Goal: Task Accomplishment & Management: Manage account settings

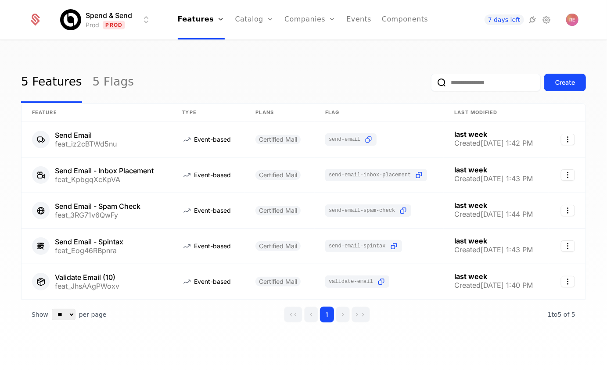
click at [284, 66] on div "5 Features 5 Flags Create" at bounding box center [303, 82] width 564 height 41
click at [250, 20] on link "Catalog" at bounding box center [254, 19] width 39 height 39
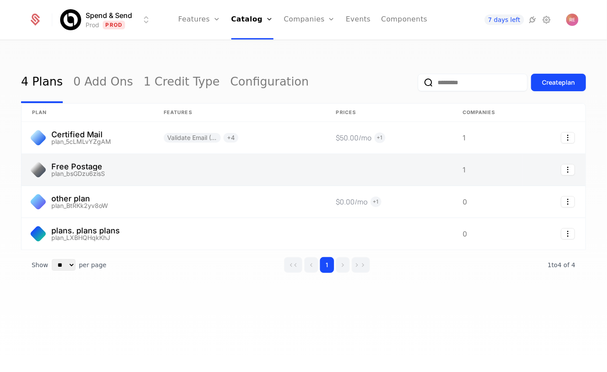
click at [113, 170] on link at bounding box center [87, 170] width 132 height 32
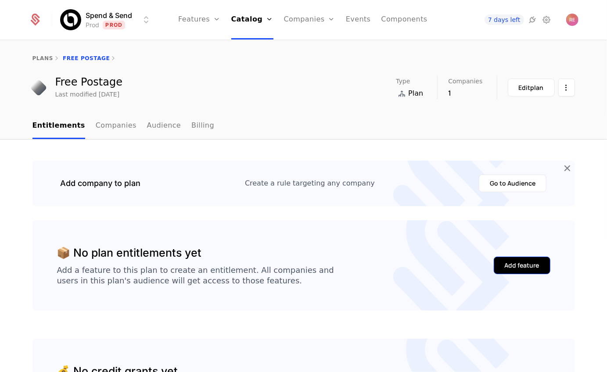
click at [515, 269] on div "Add feature" at bounding box center [521, 265] width 35 height 9
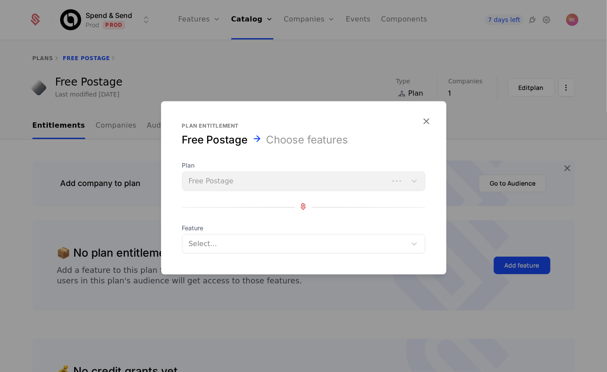
click at [261, 238] on div at bounding box center [294, 244] width 211 height 12
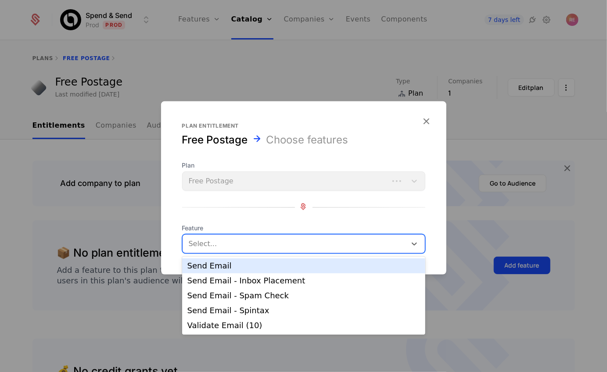
click at [108, 204] on div at bounding box center [303, 186] width 607 height 372
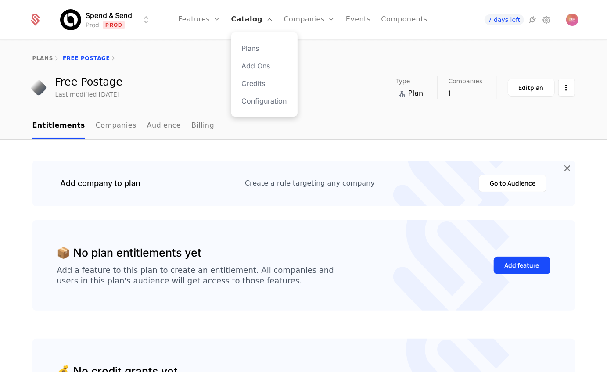
click at [252, 19] on link "Catalog" at bounding box center [252, 19] width 42 height 39
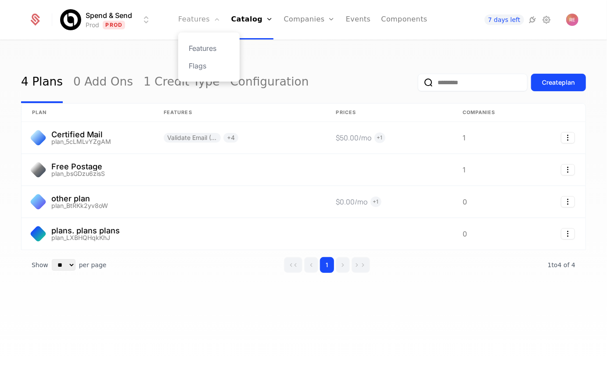
click at [207, 16] on link "Features" at bounding box center [199, 19] width 42 height 39
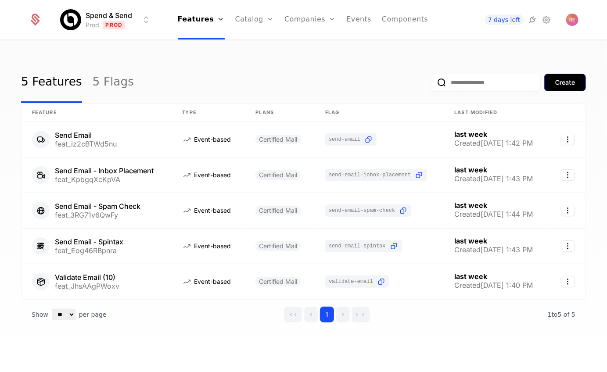
click at [561, 83] on div "Create" at bounding box center [565, 82] width 20 height 9
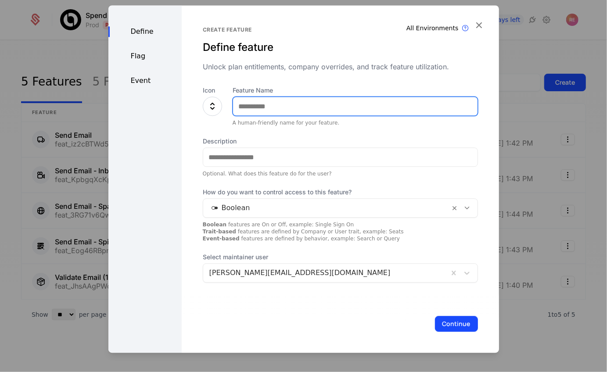
click at [282, 115] on input "Feature Name" at bounding box center [355, 106] width 244 height 18
type input "**********"
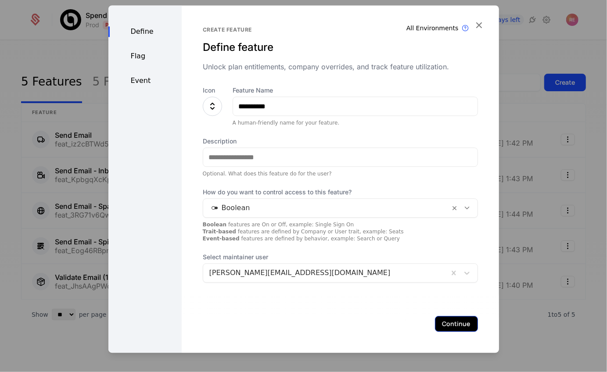
click at [451, 318] on button "Continue" at bounding box center [456, 324] width 43 height 16
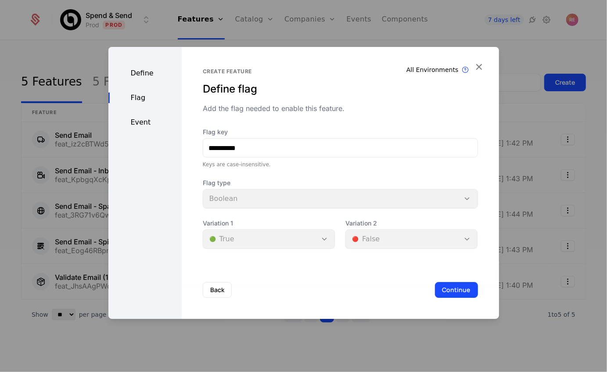
click at [143, 70] on div "Define" at bounding box center [144, 73] width 73 height 11
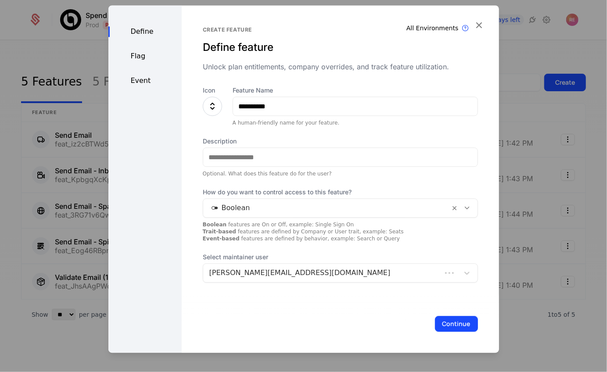
click at [258, 199] on div "Boolean" at bounding box center [340, 207] width 275 height 19
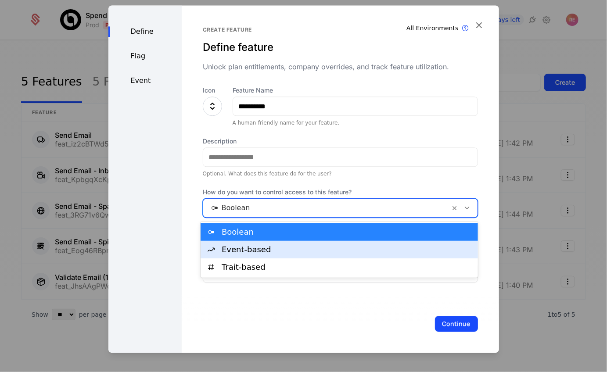
click at [242, 252] on div "Event-based" at bounding box center [346, 250] width 251 height 8
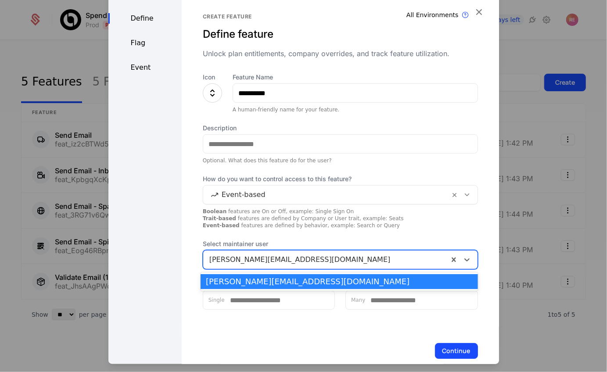
click at [242, 252] on div "ryan+credits@schematichq.com" at bounding box center [325, 260] width 245 height 16
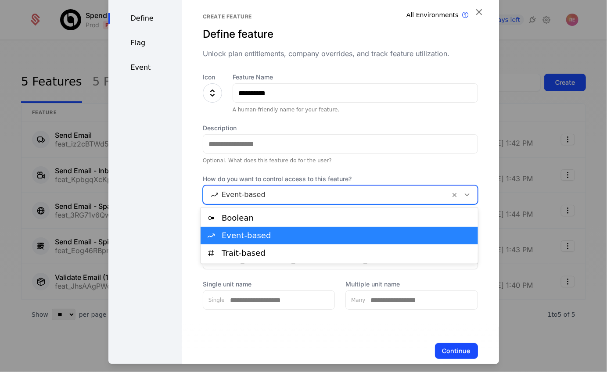
click at [251, 198] on div at bounding box center [326, 195] width 235 height 12
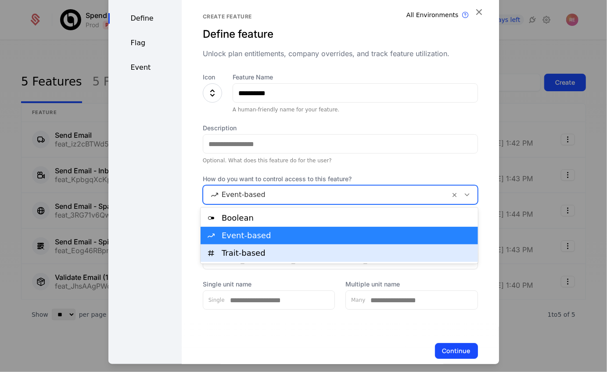
click at [242, 256] on div "Trait-based" at bounding box center [346, 253] width 251 height 8
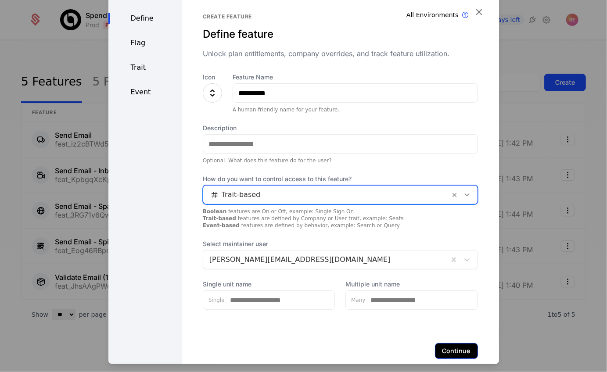
click at [470, 349] on button "Continue" at bounding box center [456, 351] width 43 height 16
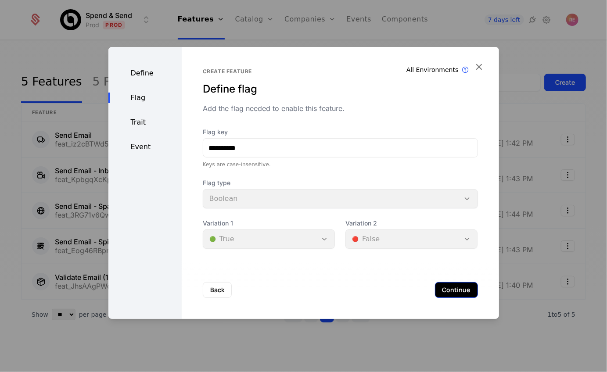
click at [453, 287] on button "Continue" at bounding box center [456, 290] width 43 height 16
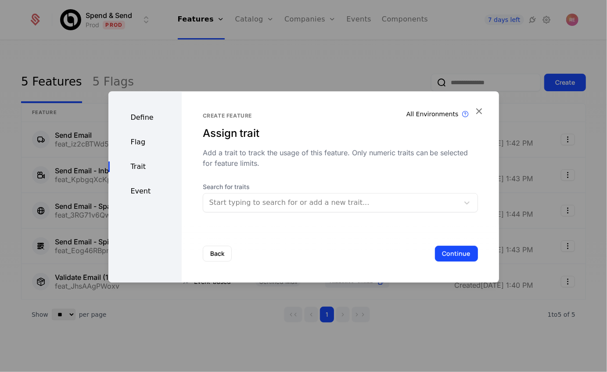
click at [316, 200] on div at bounding box center [330, 202] width 243 height 12
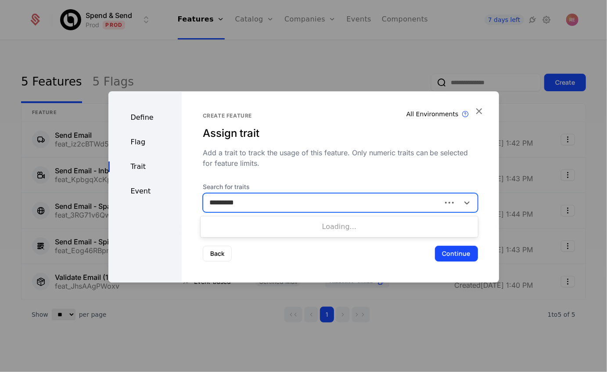
type input "**********"
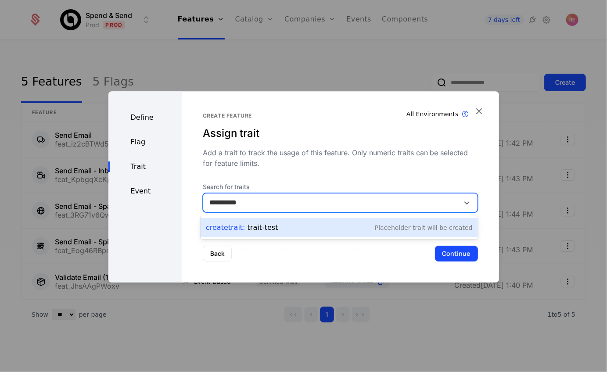
click at [317, 232] on div "Create Trait : trait-test Placeholder Trait will be created" at bounding box center [339, 227] width 267 height 12
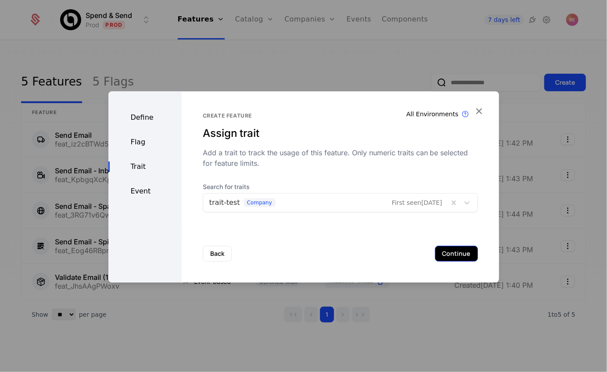
click at [459, 251] on button "Continue" at bounding box center [456, 254] width 43 height 16
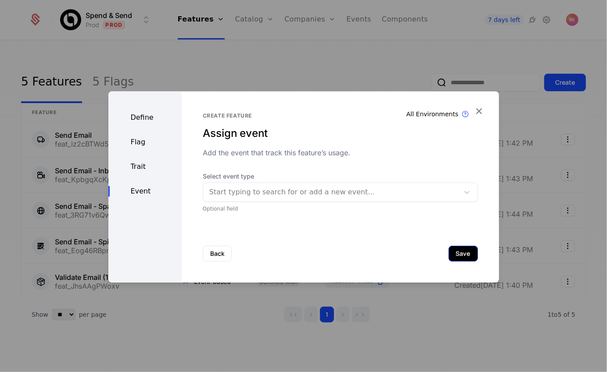
click at [459, 251] on button "Save" at bounding box center [462, 254] width 29 height 16
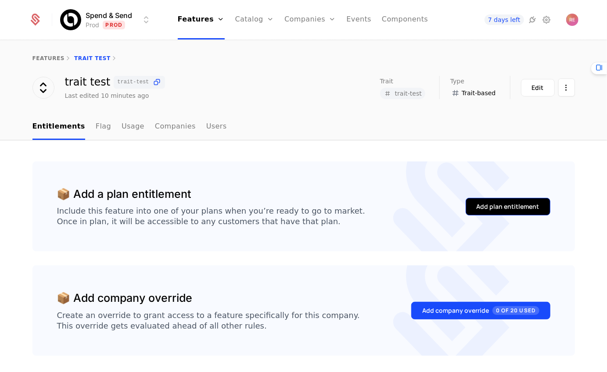
click at [489, 203] on div "Add plan entitlement" at bounding box center [507, 206] width 63 height 9
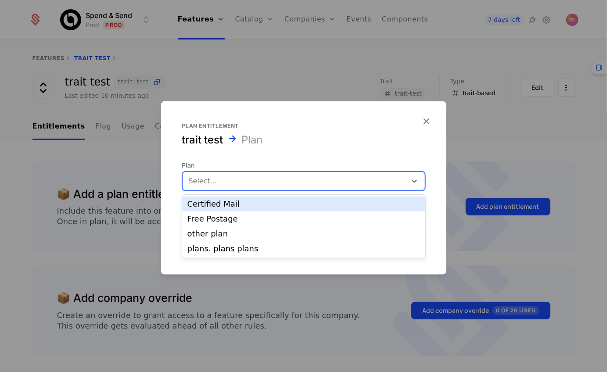
click at [274, 175] on div "Select..." at bounding box center [294, 181] width 224 height 16
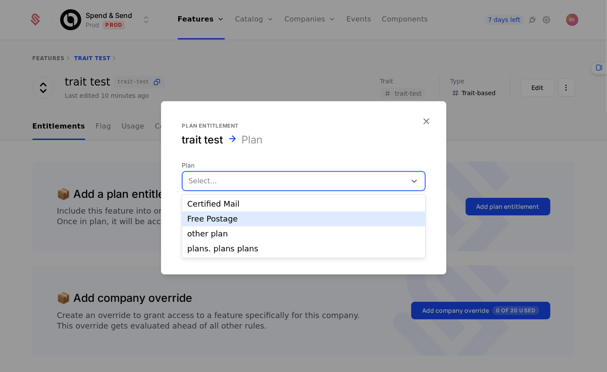
click at [237, 223] on div "Free Postage" at bounding box center [303, 218] width 243 height 15
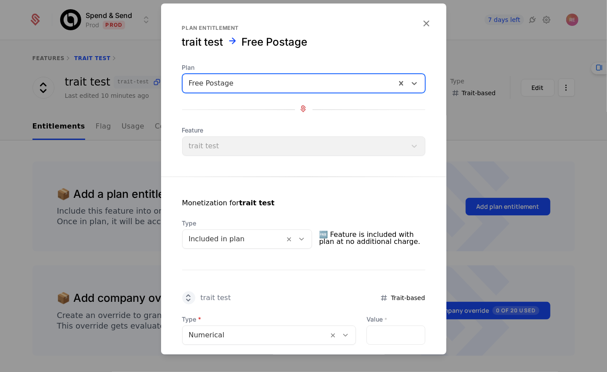
click at [226, 243] on div at bounding box center [234, 239] width 90 height 12
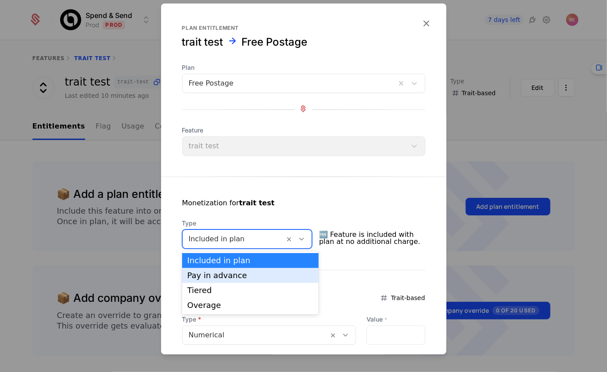
click at [216, 272] on div "Pay in advance" at bounding box center [250, 275] width 126 height 8
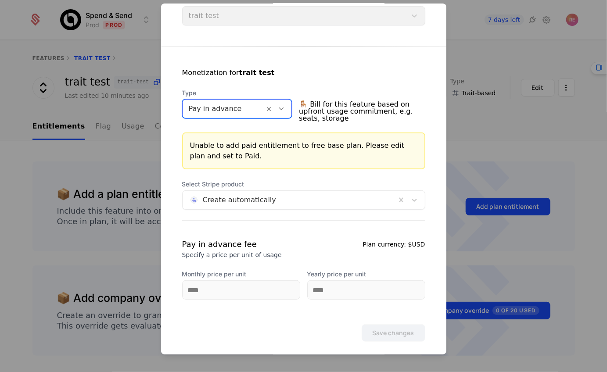
scroll to position [136, 0]
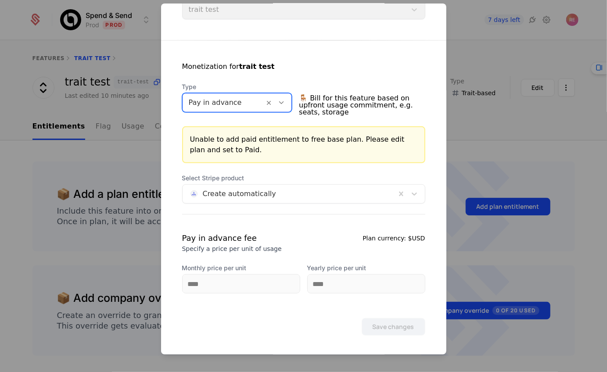
click at [282, 216] on div "Select Stripe product Create automatically Pay in advance fee Specify a price p…" at bounding box center [303, 234] width 243 height 120
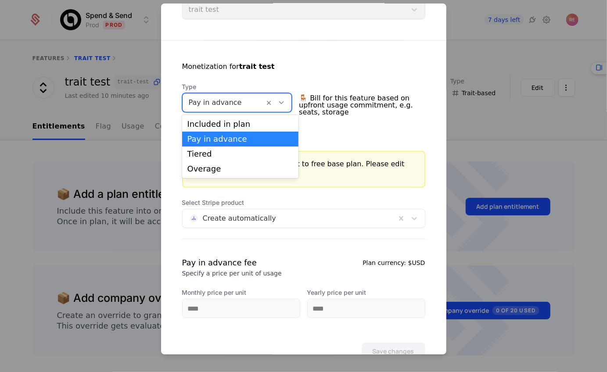
click at [231, 105] on div at bounding box center [224, 102] width 70 height 12
click at [220, 142] on div "Pay in advance" at bounding box center [240, 139] width 106 height 8
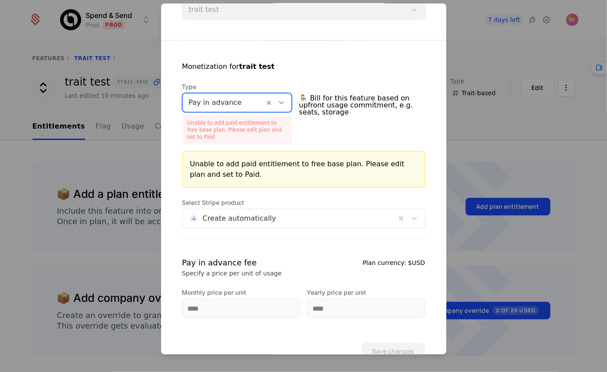
click at [252, 132] on div "Unable to add paid entitlement to free base plan. Please edit plan and set to P…" at bounding box center [237, 130] width 110 height 28
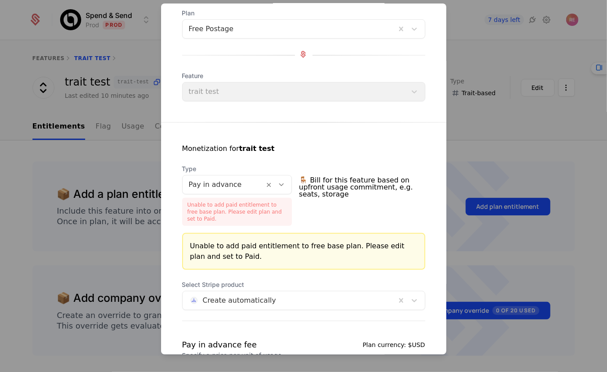
scroll to position [0, 0]
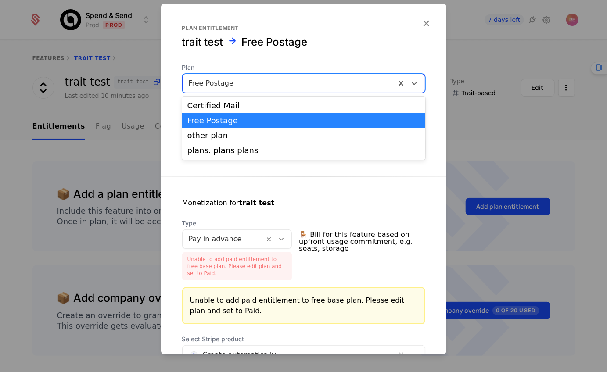
click at [222, 83] on div at bounding box center [289, 83] width 201 height 12
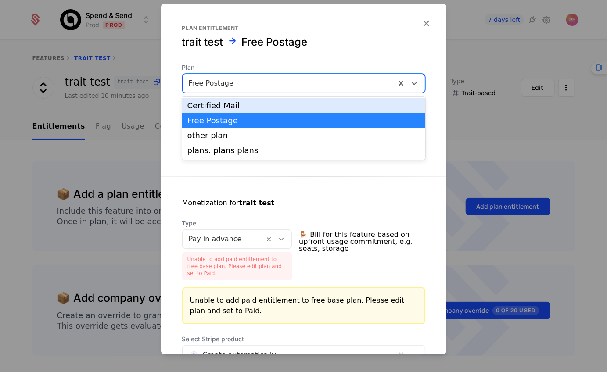
click at [215, 108] on div "Certified Mail" at bounding box center [303, 106] width 232 height 8
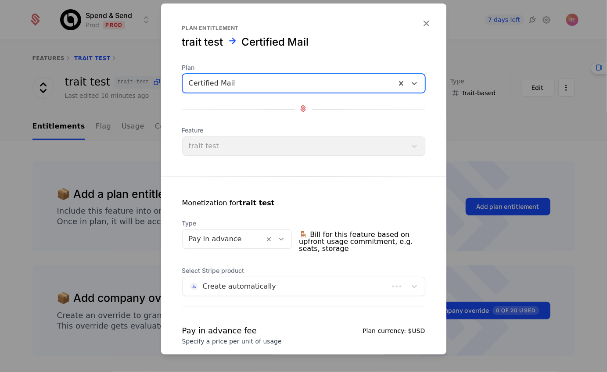
scroll to position [93, 0]
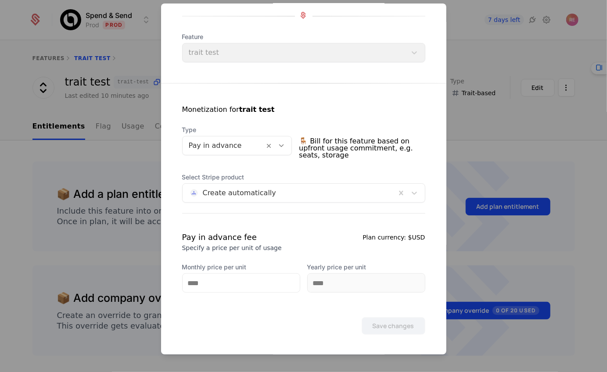
click at [240, 293] on div "Save changes" at bounding box center [303, 314] width 285 height 42
click at [240, 289] on input "Monthly price per unit" at bounding box center [240, 283] width 117 height 18
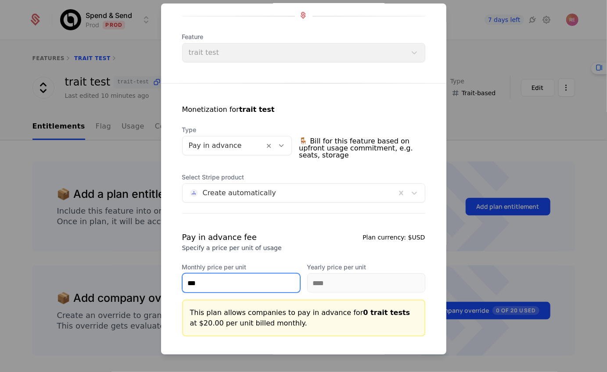
type input "***"
click at [281, 246] on div "Pay in advance fee Specify a price per unit of usage Plan currency: $USD" at bounding box center [303, 241] width 243 height 21
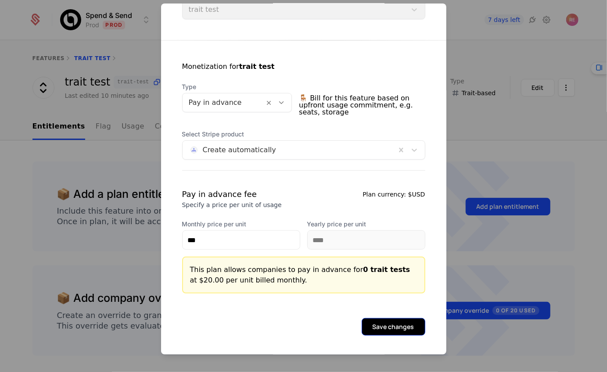
click at [389, 319] on button "Save changes" at bounding box center [393, 327] width 64 height 18
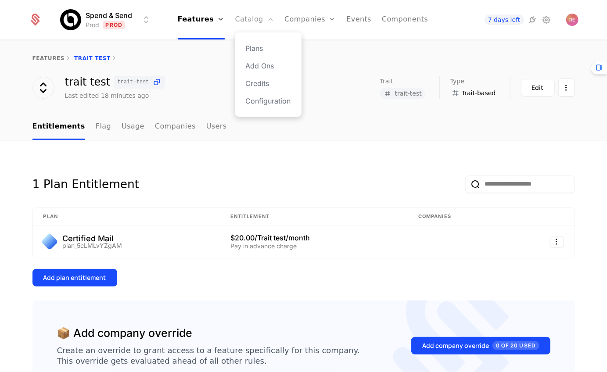
click at [257, 15] on link "Catalog" at bounding box center [254, 19] width 39 height 39
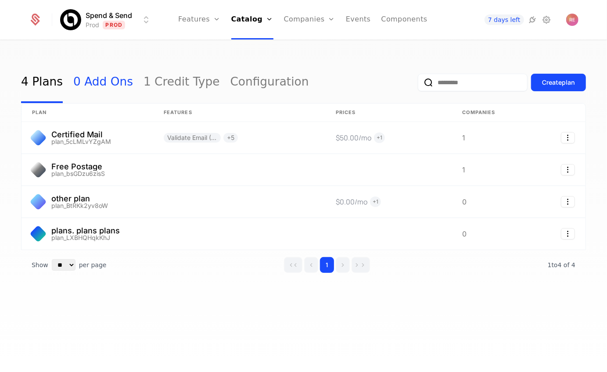
click at [93, 86] on link "0 Add Ons" at bounding box center [103, 82] width 60 height 41
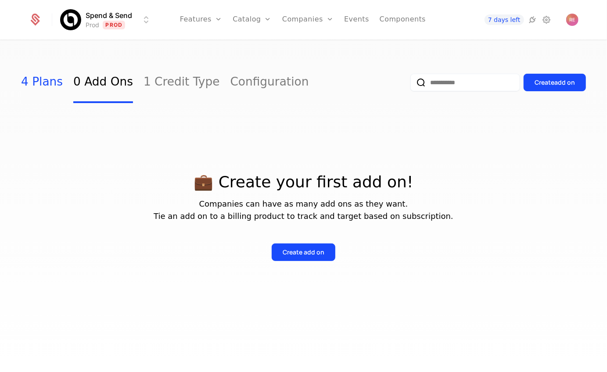
click at [52, 86] on link "4 Plans" at bounding box center [42, 82] width 42 height 41
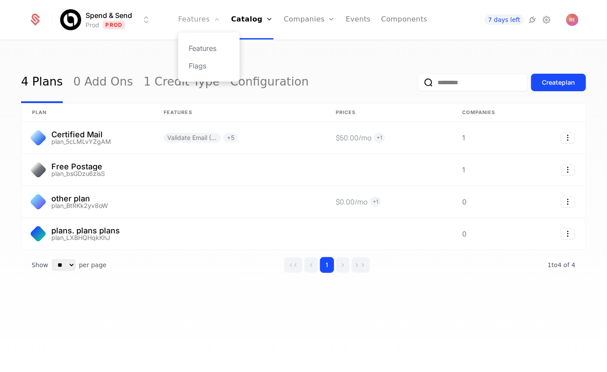
click at [187, 22] on link "Features" at bounding box center [199, 19] width 42 height 39
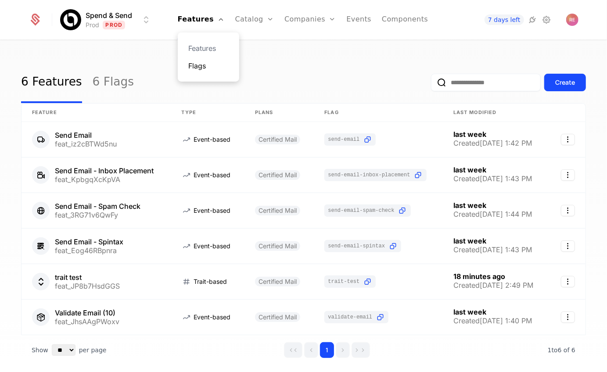
click at [202, 69] on link "Flags" at bounding box center [208, 66] width 40 height 11
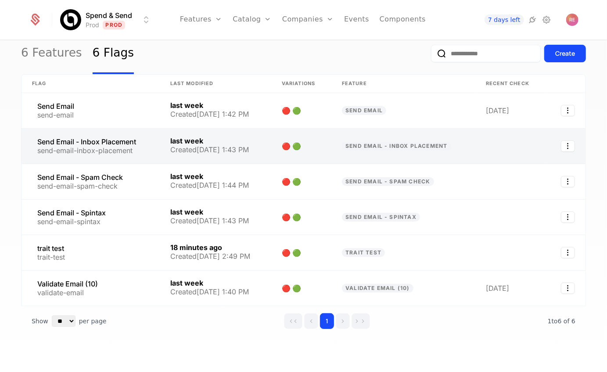
scroll to position [36, 0]
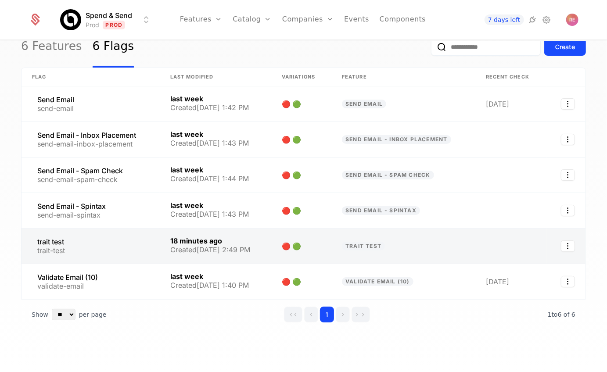
click at [63, 251] on link at bounding box center [90, 246] width 138 height 35
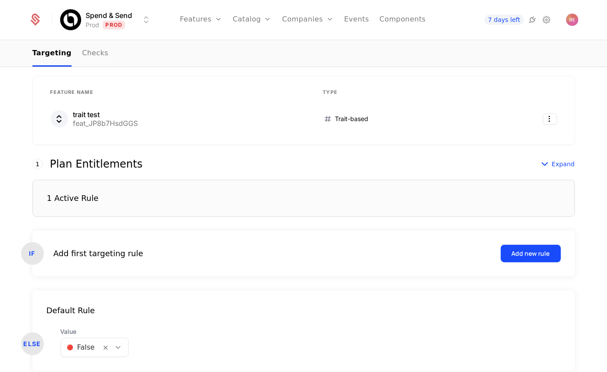
scroll to position [175, 0]
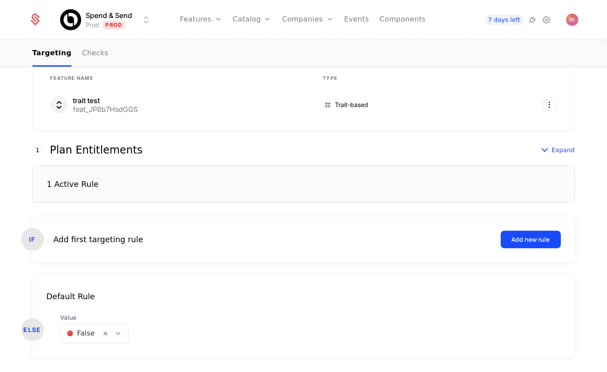
click at [89, 182] on div "1 Active Rule" at bounding box center [73, 184] width 52 height 8
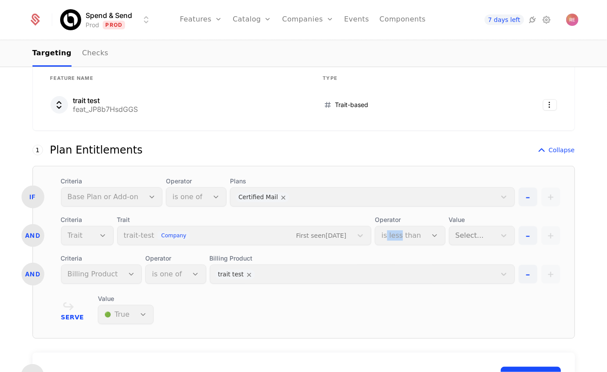
drag, startPoint x: 391, startPoint y: 232, endPoint x: 404, endPoint y: 232, distance: 13.6
click at [404, 232] on div "Operator is less than" at bounding box center [410, 230] width 70 height 30
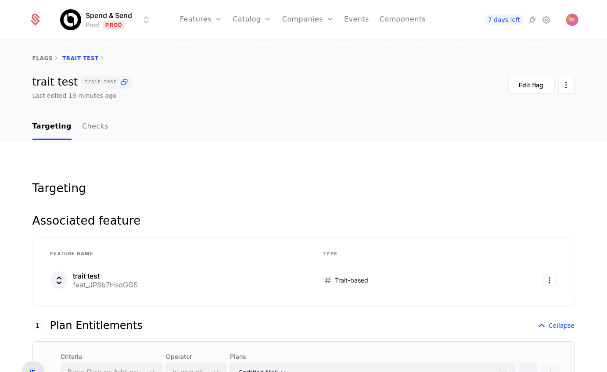
click at [523, 123] on nav "Targeting Checks" at bounding box center [303, 127] width 542 height 26
click at [302, 11] on link "Companies" at bounding box center [307, 19] width 51 height 39
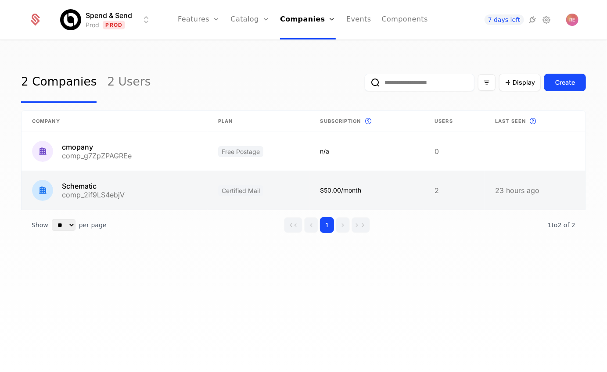
click at [134, 182] on link at bounding box center [114, 190] width 186 height 39
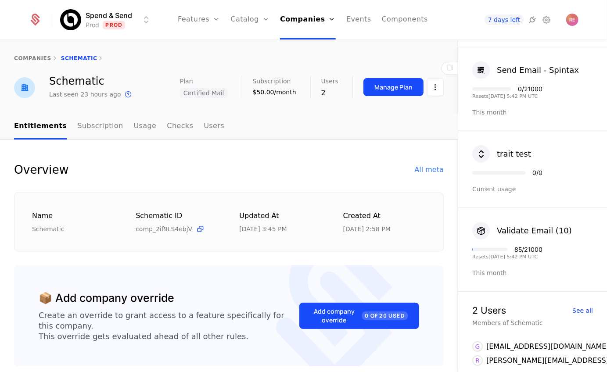
scroll to position [57, 0]
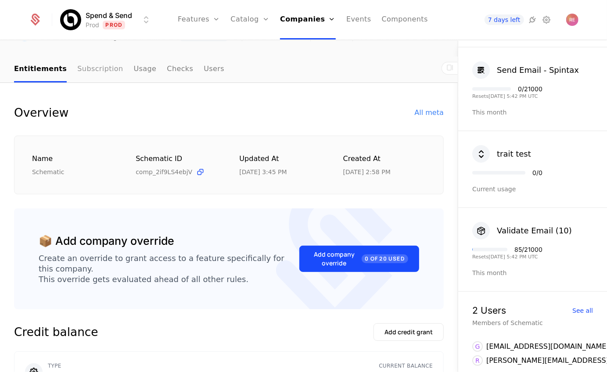
click at [106, 75] on link "Subscription" at bounding box center [100, 70] width 46 height 26
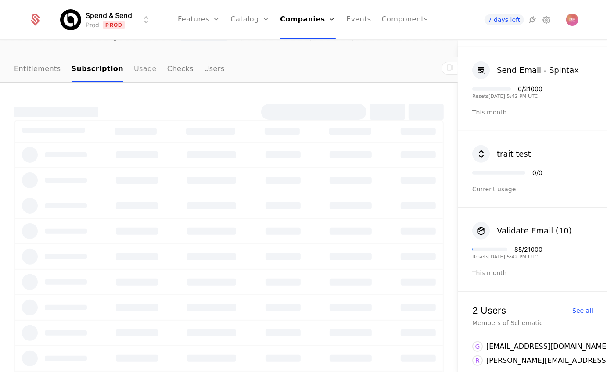
scroll to position [25, 0]
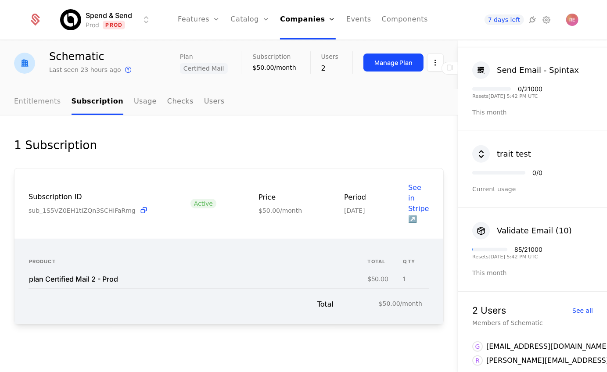
click at [36, 104] on link "Entitlements" at bounding box center [37, 102] width 47 height 26
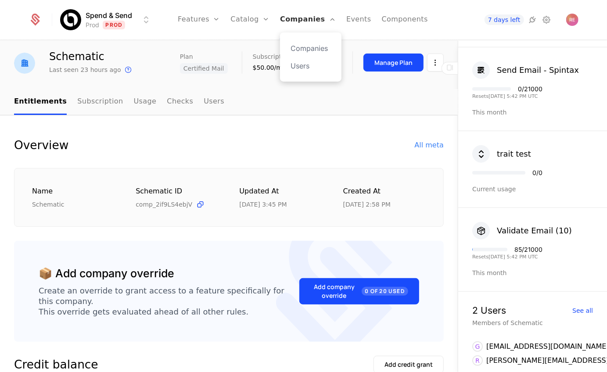
click at [304, 22] on link "Companies" at bounding box center [308, 19] width 56 height 39
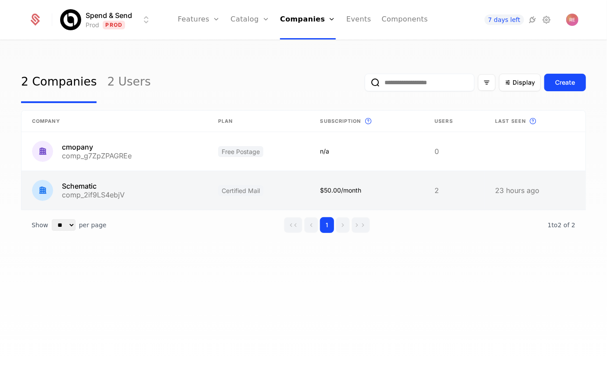
click at [225, 190] on link at bounding box center [258, 190] width 102 height 39
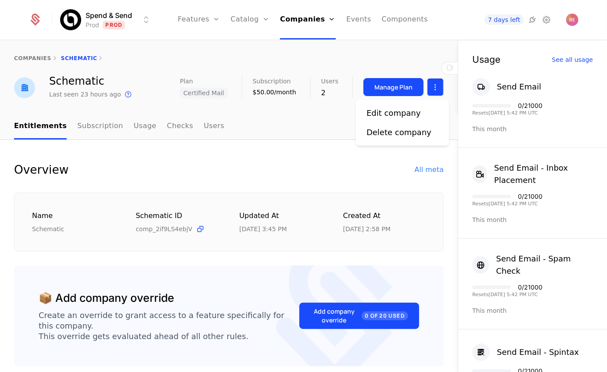
click at [438, 89] on html "Spend & Send Prod Prod Features Features Flags Catalog Plans Add Ons Credits Co…" at bounding box center [303, 186] width 607 height 372
click at [395, 112] on div "Edit company" at bounding box center [393, 113] width 54 height 12
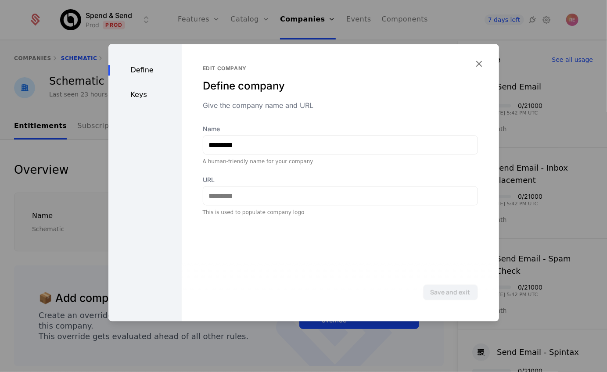
click at [139, 92] on div "Keys" at bounding box center [144, 94] width 73 height 11
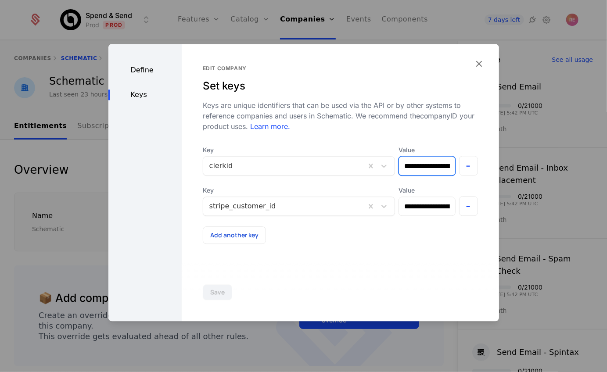
click at [425, 166] on input "**********" at bounding box center [427, 166] width 56 height 18
click at [475, 61] on icon "button" at bounding box center [478, 63] width 11 height 11
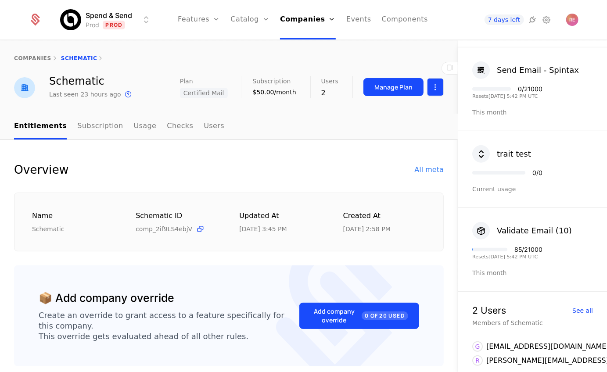
click at [435, 89] on html "Spend & Send Prod Prod Features Features Flags Catalog Plans Add Ons Credits Co…" at bounding box center [303, 186] width 607 height 372
click at [405, 108] on div "Edit company" at bounding box center [393, 113] width 54 height 12
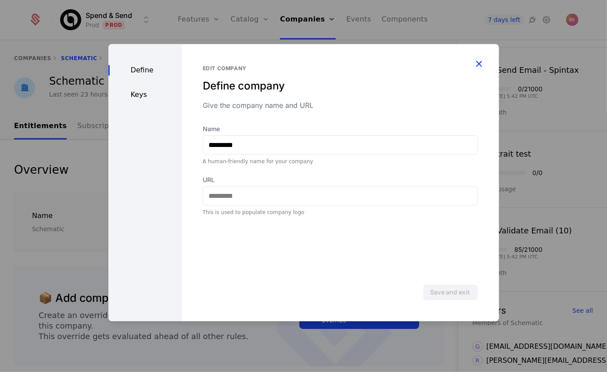
click at [479, 66] on icon "button" at bounding box center [478, 63] width 11 height 11
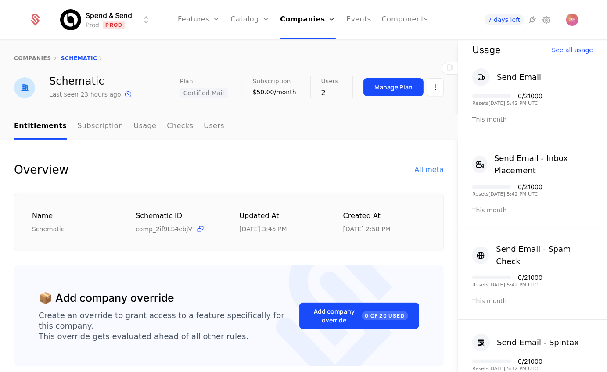
scroll to position [282, 0]
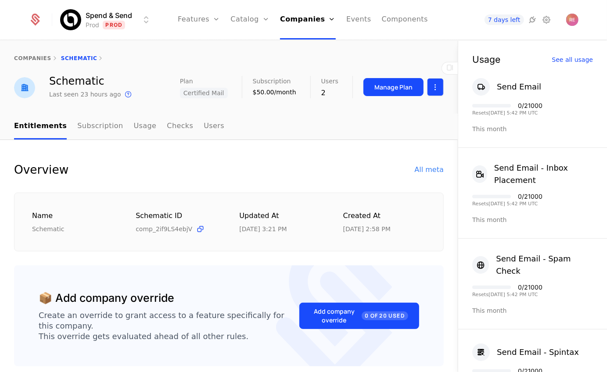
click at [436, 88] on html "Spend & Send Prod Prod Features Features Flags Catalog Plans Add Ons Credits Co…" at bounding box center [303, 186] width 607 height 372
click at [350, 170] on html "Spend & Send Prod Prod Features Features Flags Catalog Plans Add Ons Credits Co…" at bounding box center [303, 186] width 607 height 372
click at [439, 93] on html "Spend & Send Prod Prod Features Features Flags Catalog Plans Add Ons Credits Co…" at bounding box center [303, 186] width 607 height 372
click at [398, 118] on div "Edit company" at bounding box center [393, 113] width 54 height 12
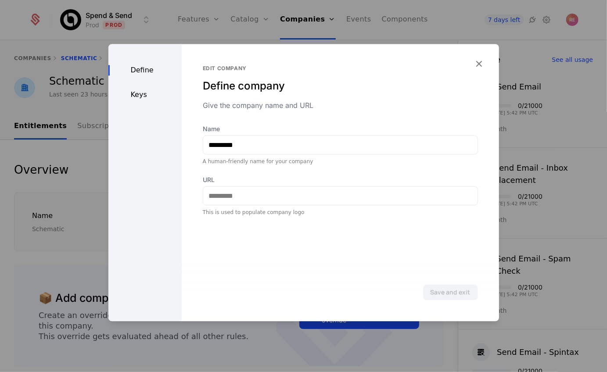
click at [133, 100] on div "Define Keys" at bounding box center [144, 182] width 73 height 277
click at [134, 98] on div "Keys" at bounding box center [144, 94] width 73 height 11
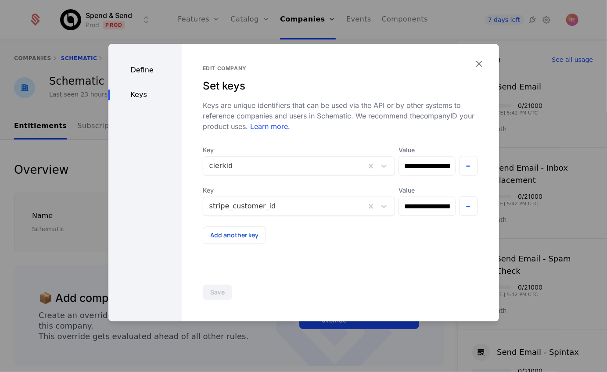
click at [64, 182] on div at bounding box center [303, 186] width 607 height 372
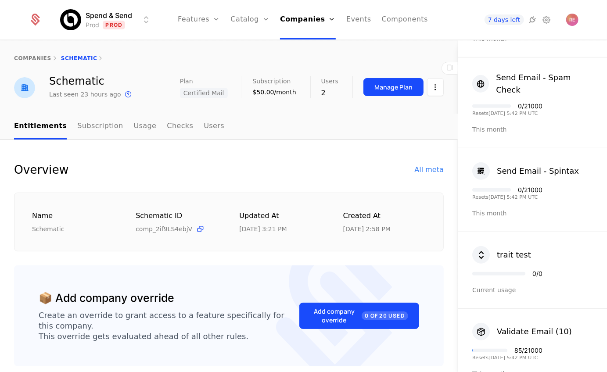
scroll to position [282, 0]
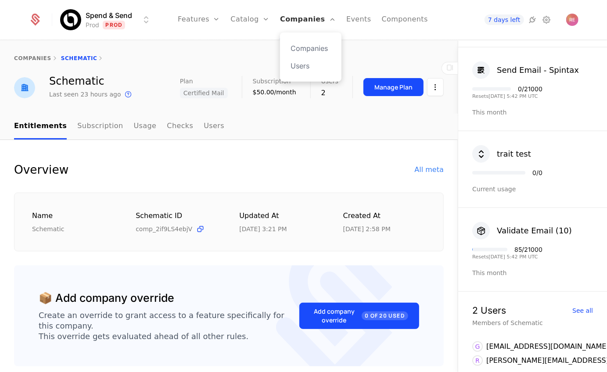
click at [289, 16] on link "Companies" at bounding box center [308, 19] width 56 height 39
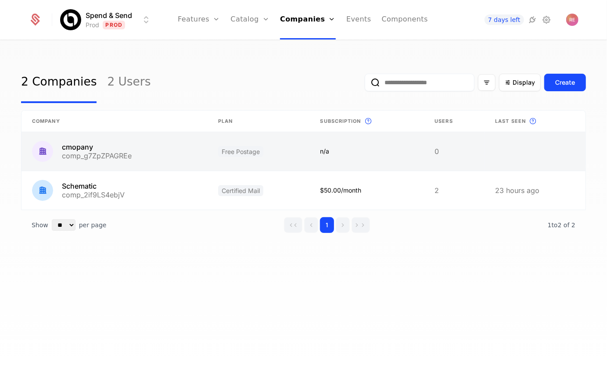
click at [112, 142] on link at bounding box center [114, 151] width 186 height 39
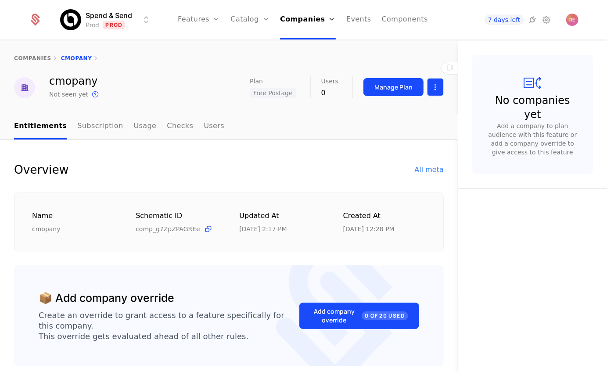
click at [431, 83] on html "Spend & Send Prod Prod Features Features Flags Catalog Plans Add Ons Credits Co…" at bounding box center [303, 186] width 607 height 372
click at [307, 15] on html "Spend & Send Prod Prod Features Features Flags Catalog Plans Add Ons Credits Co…" at bounding box center [303, 186] width 607 height 372
click at [305, 20] on link "Companies" at bounding box center [308, 19] width 56 height 39
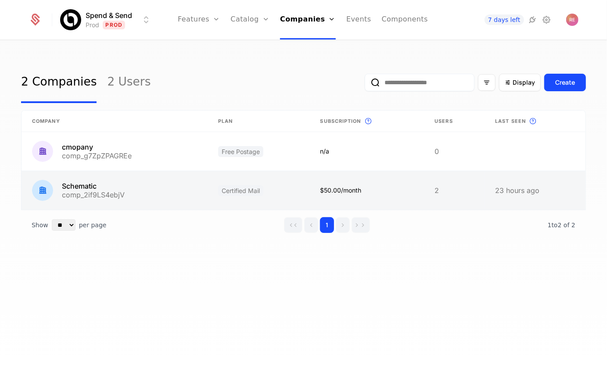
click at [138, 178] on link at bounding box center [114, 190] width 186 height 39
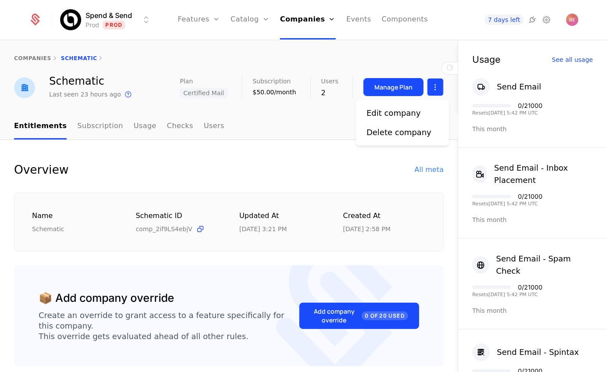
click at [432, 86] on html "Spend & Send Prod Prod Features Features Flags Catalog Plans Add Ons Credits Co…" at bounding box center [303, 186] width 607 height 372
click at [399, 114] on div "Edit company" at bounding box center [393, 113] width 54 height 12
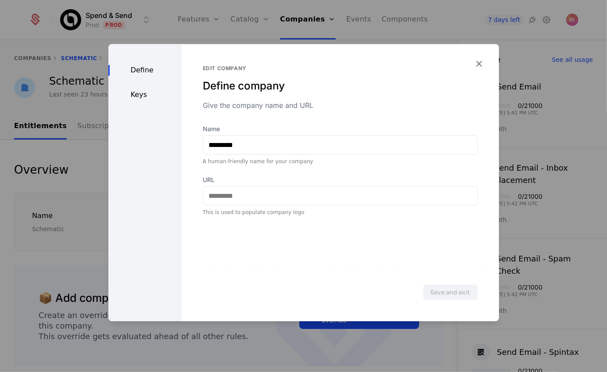
click at [138, 98] on div "Keys" at bounding box center [144, 94] width 73 height 11
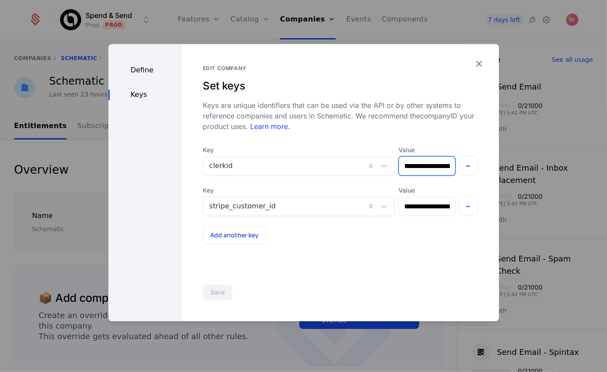
click at [417, 158] on input "**********" at bounding box center [427, 166] width 56 height 18
click at [475, 65] on icon "button" at bounding box center [478, 63] width 11 height 11
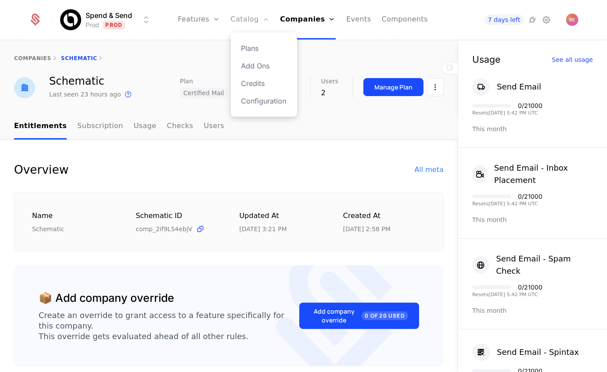
click at [245, 18] on link "Catalog" at bounding box center [250, 19] width 39 height 39
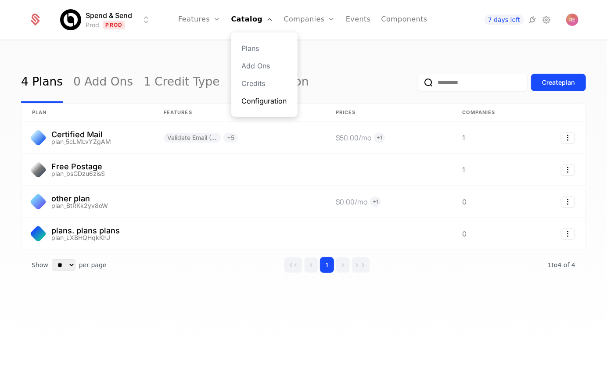
click at [254, 100] on link "Configuration" at bounding box center [264, 101] width 45 height 11
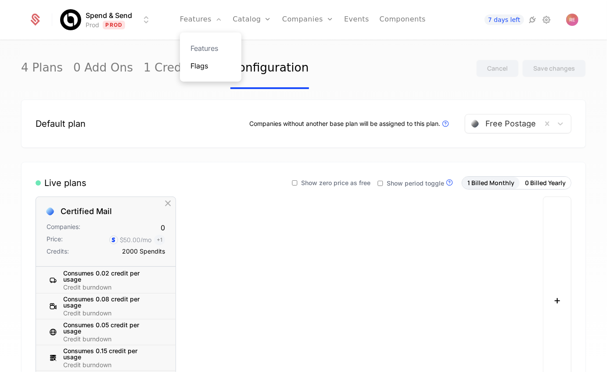
click at [204, 64] on link "Flags" at bounding box center [210, 66] width 40 height 11
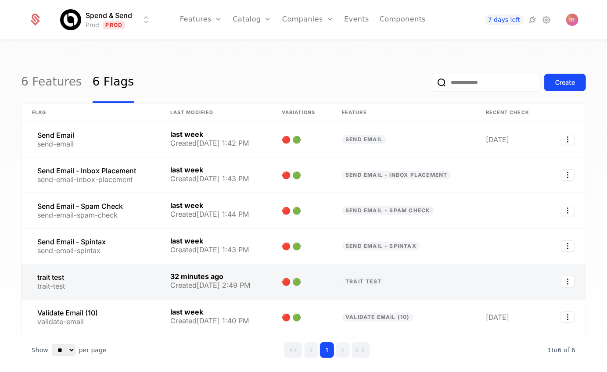
click at [69, 286] on link at bounding box center [90, 281] width 138 height 35
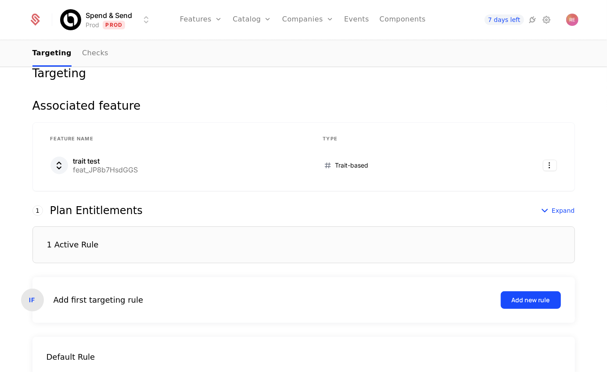
scroll to position [202, 0]
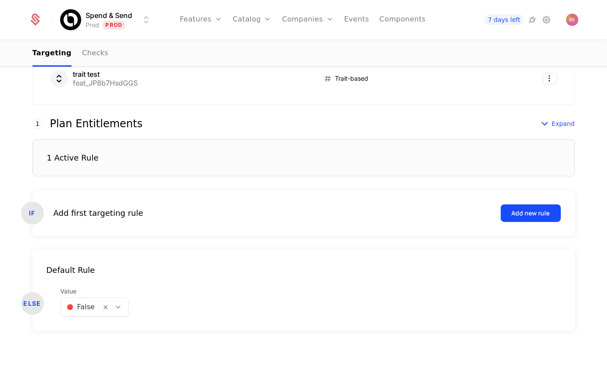
click at [109, 161] on div "1 Active Rule" at bounding box center [303, 157] width 542 height 37
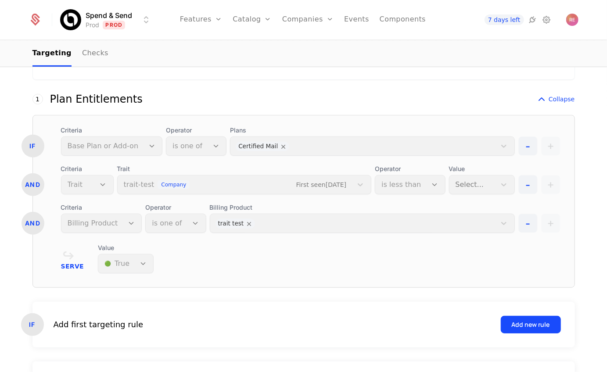
scroll to position [257, 0]
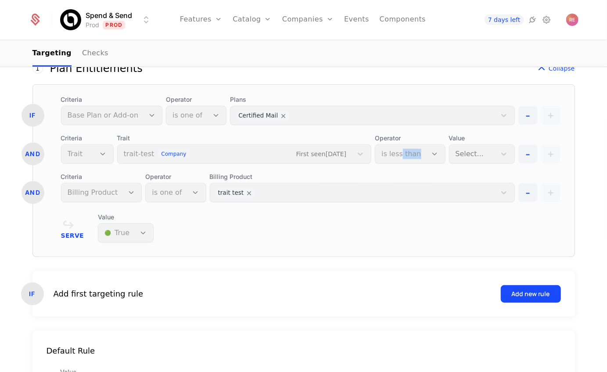
drag, startPoint x: 405, startPoint y: 151, endPoint x: 423, endPoint y: 151, distance: 18.0
click at [423, 151] on div "Operator is less than" at bounding box center [410, 149] width 70 height 30
click at [436, 153] on div "Operator is less than" at bounding box center [410, 149] width 70 height 30
click at [435, 153] on div "Operator is less than" at bounding box center [410, 149] width 70 height 30
click at [456, 153] on div "Value Select..." at bounding box center [482, 149] width 66 height 30
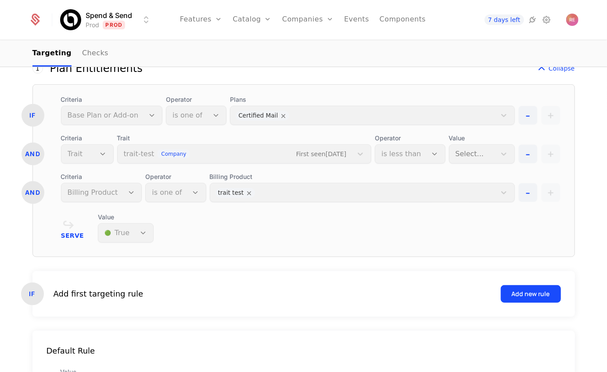
drag, startPoint x: 462, startPoint y: 153, endPoint x: 437, endPoint y: 153, distance: 25.4
click at [455, 153] on div "Value Select..." at bounding box center [482, 149] width 66 height 30
click at [421, 153] on div "Operator is less than" at bounding box center [410, 149] width 70 height 30
click at [423, 156] on div "Operator is less than" at bounding box center [410, 149] width 70 height 30
click at [435, 155] on div "Operator is less than" at bounding box center [410, 149] width 70 height 30
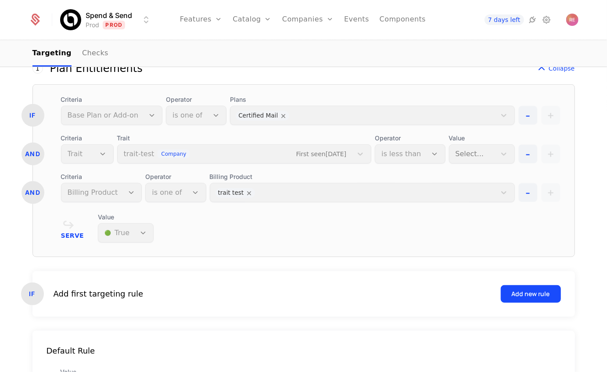
click at [473, 155] on div "Value Select..." at bounding box center [482, 149] width 66 height 30
click at [441, 155] on div "Operator is less than" at bounding box center [410, 149] width 70 height 30
click at [243, 157] on div "Trait trait-test company First seen [DATE]" at bounding box center [244, 149] width 254 height 30
click at [264, 121] on div "Plans Certified Mail" at bounding box center [372, 110] width 284 height 30
click at [269, 115] on div "Plans Certified Mail" at bounding box center [372, 110] width 284 height 30
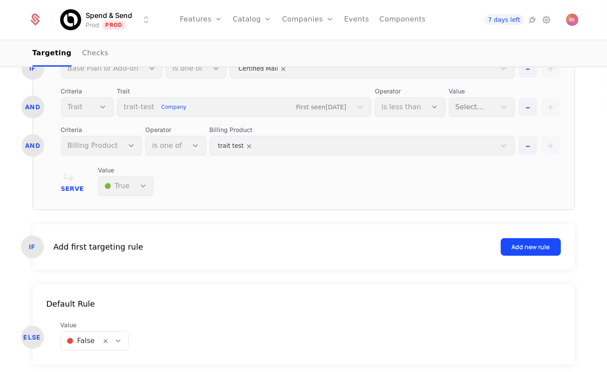
scroll to position [271, 0]
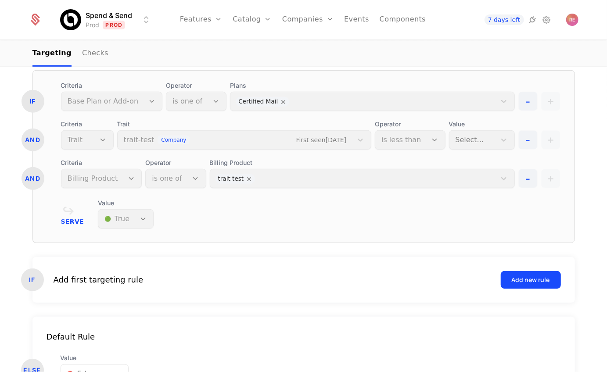
click at [136, 283] on div "Add first targeting rule Add new rule" at bounding box center [307, 280] width 507 height 18
click at [518, 286] on button "Add new rule" at bounding box center [530, 280] width 60 height 18
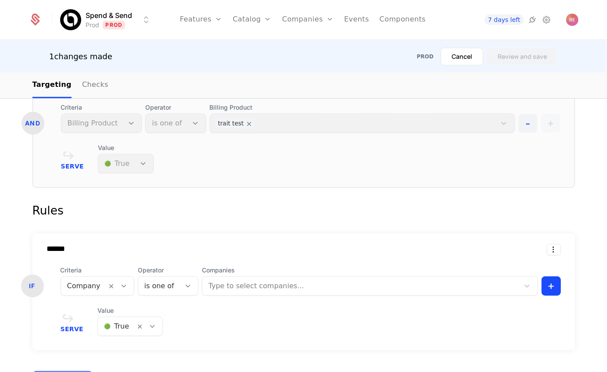
scroll to position [20, 0]
click at [105, 293] on body "Spend & Send Prod Prod Features Features Flags Catalog Plans Add Ons Credits Co…" at bounding box center [303, 186] width 607 height 372
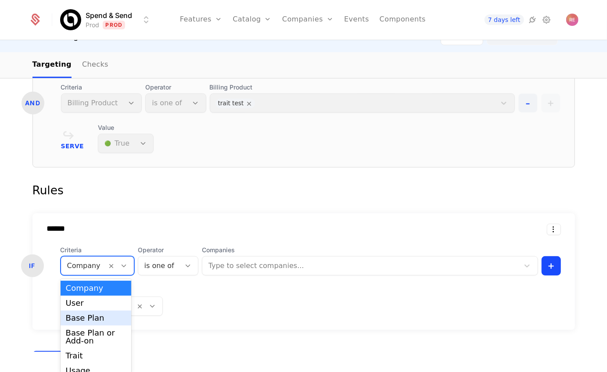
click at [87, 314] on div "Base Plan" at bounding box center [96, 318] width 60 height 8
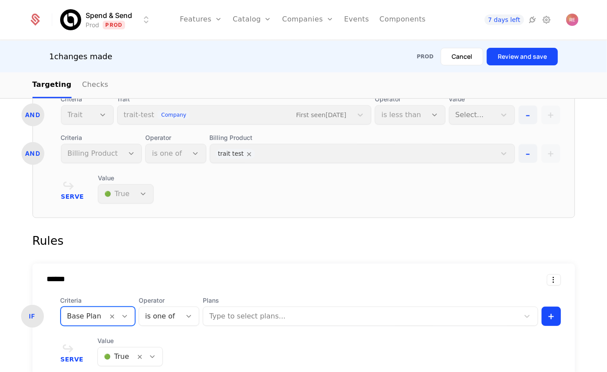
scroll to position [336, 0]
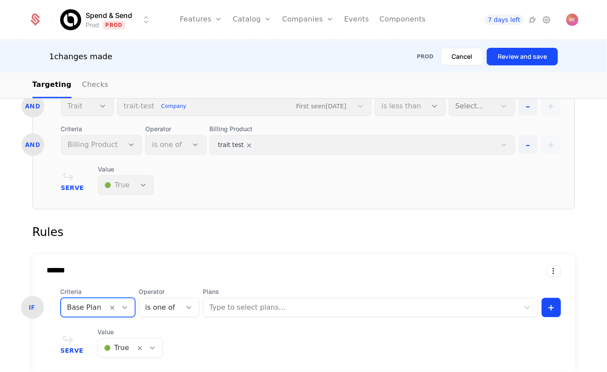
click at [108, 317] on div "****** IF Criteria option Base Plan, selected. Base Plan Operator is one of Pla…" at bounding box center [303, 313] width 542 height 117
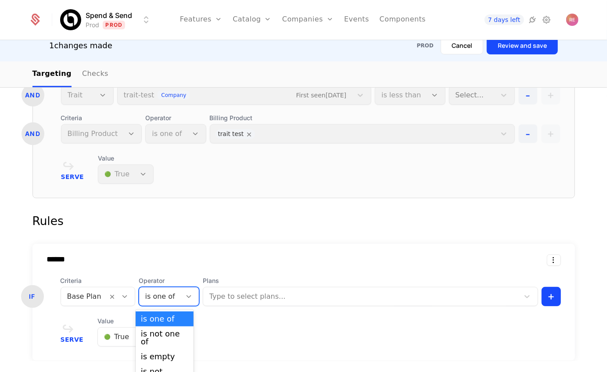
click at [170, 298] on div "is one of" at bounding box center [169, 296] width 61 height 19
drag, startPoint x: 168, startPoint y: 318, endPoint x: 186, endPoint y: 308, distance: 21.0
click at [168, 319] on div "is one of" at bounding box center [164, 319] width 47 height 8
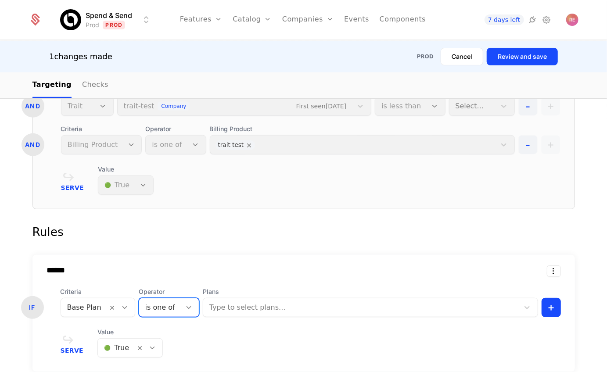
scroll to position [22, 0]
click at [229, 310] on body "Spend & Send Prod Prod Features Features Flags Catalog Plans Add Ons Credits Co…" at bounding box center [303, 186] width 607 height 372
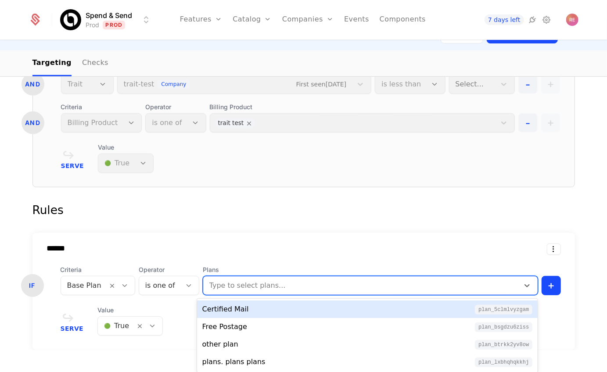
click at [244, 305] on div "Certified Mail plan_5cLMLvYZgAM" at bounding box center [367, 309] width 330 height 11
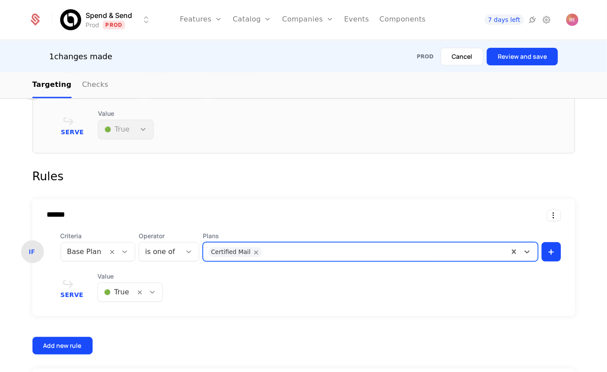
scroll to position [401, 0]
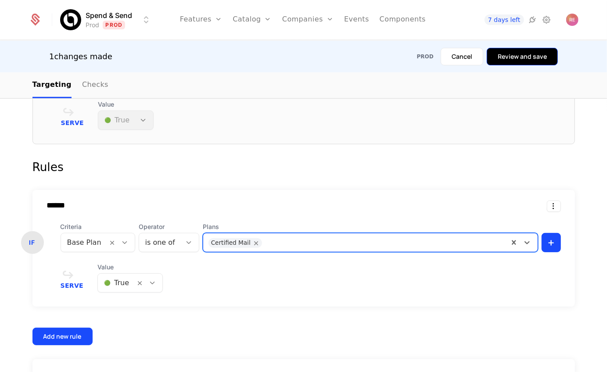
click at [524, 59] on button "Review and save" at bounding box center [521, 57] width 71 height 18
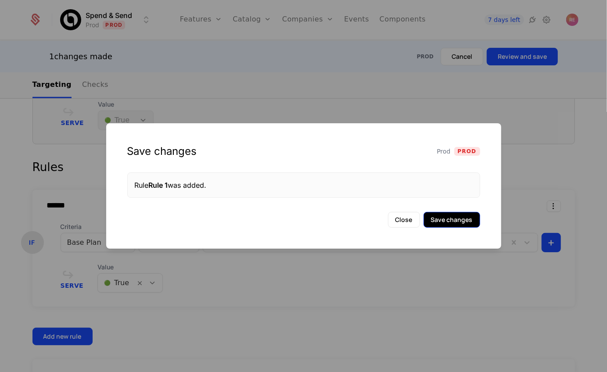
click at [451, 216] on button "Save changes" at bounding box center [451, 220] width 57 height 16
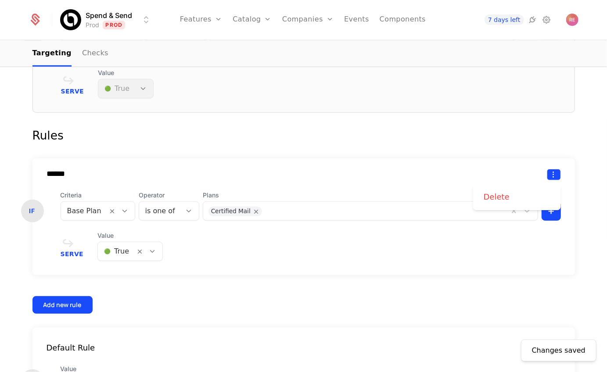
click at [554, 174] on html "Spend & Send Prod Prod Features Features Flags Catalog Plans Add Ons Credits Co…" at bounding box center [303, 186] width 607 height 372
click at [518, 192] on div "Delete" at bounding box center [516, 197] width 67 height 12
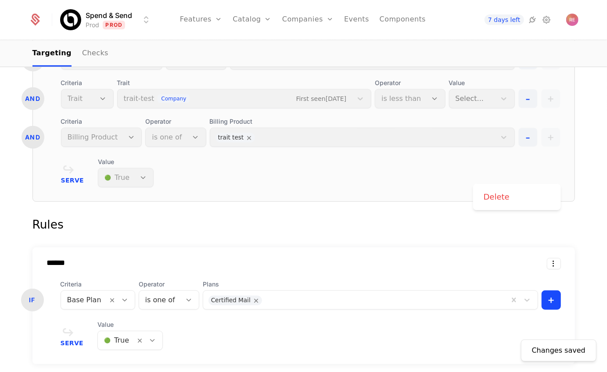
scroll to position [310, 0]
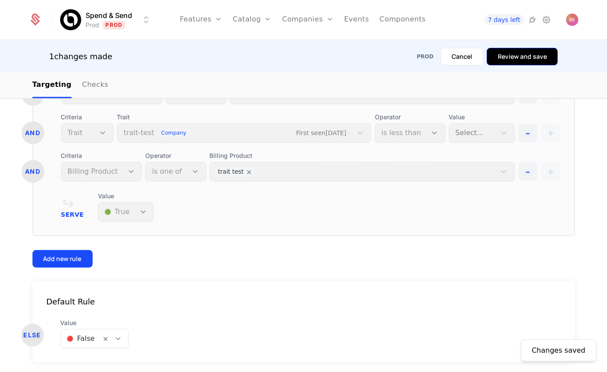
click at [526, 64] on button "Review and save" at bounding box center [521, 57] width 71 height 18
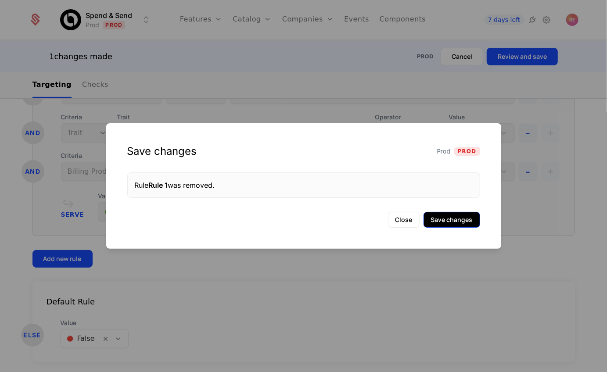
click at [457, 220] on button "Save changes" at bounding box center [451, 220] width 57 height 16
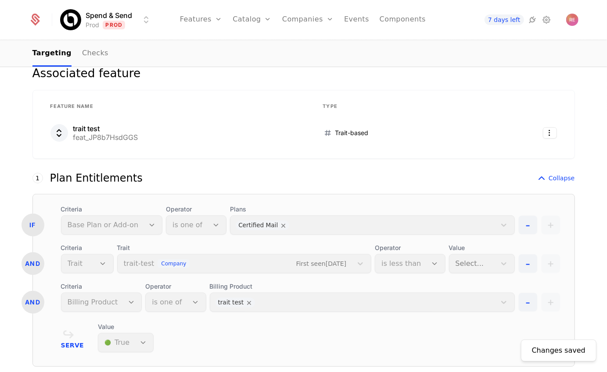
scroll to position [101, 0]
